Goal: Find specific page/section: Find specific page/section

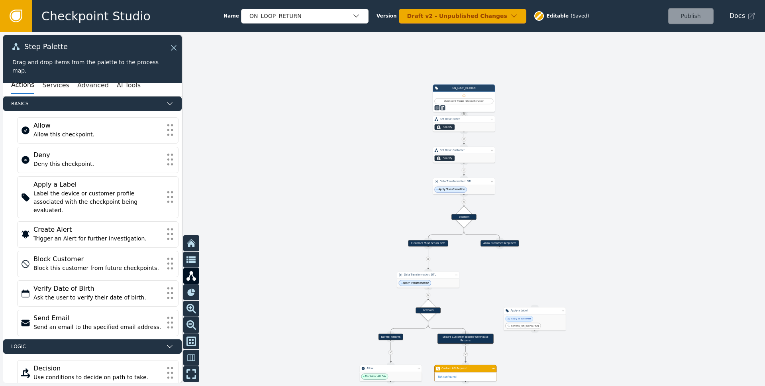
click at [17, 10] on icon at bounding box center [16, 16] width 13 height 13
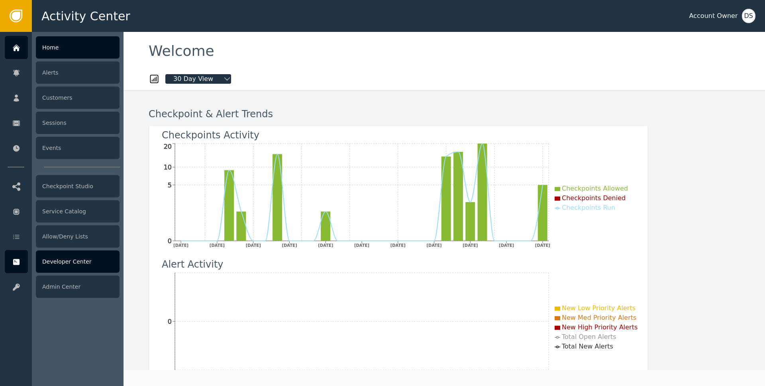
click at [14, 263] on icon at bounding box center [16, 262] width 6 height 6
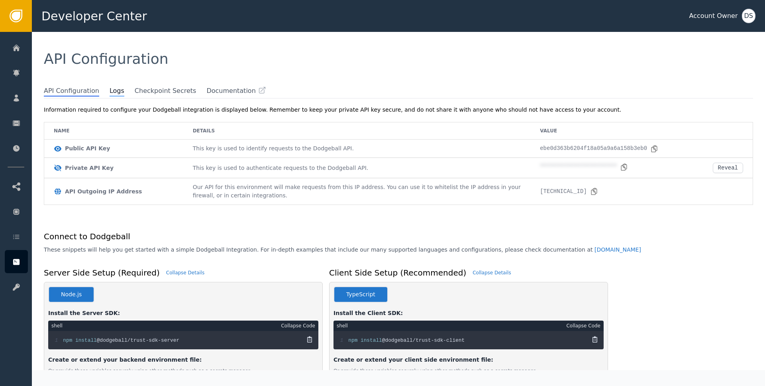
click at [110, 92] on span "Logs" at bounding box center [117, 91] width 15 height 10
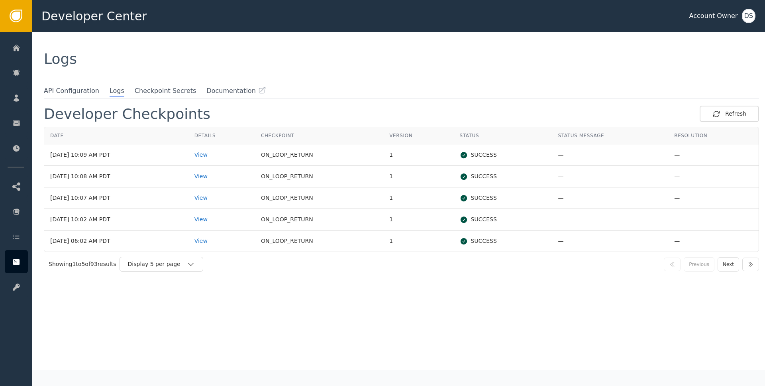
click at [395, 50] on div "Logs" at bounding box center [398, 59] width 733 height 54
click at [367, 63] on div "Logs" at bounding box center [398, 59] width 709 height 14
